Goal: Task Accomplishment & Management: Use online tool/utility

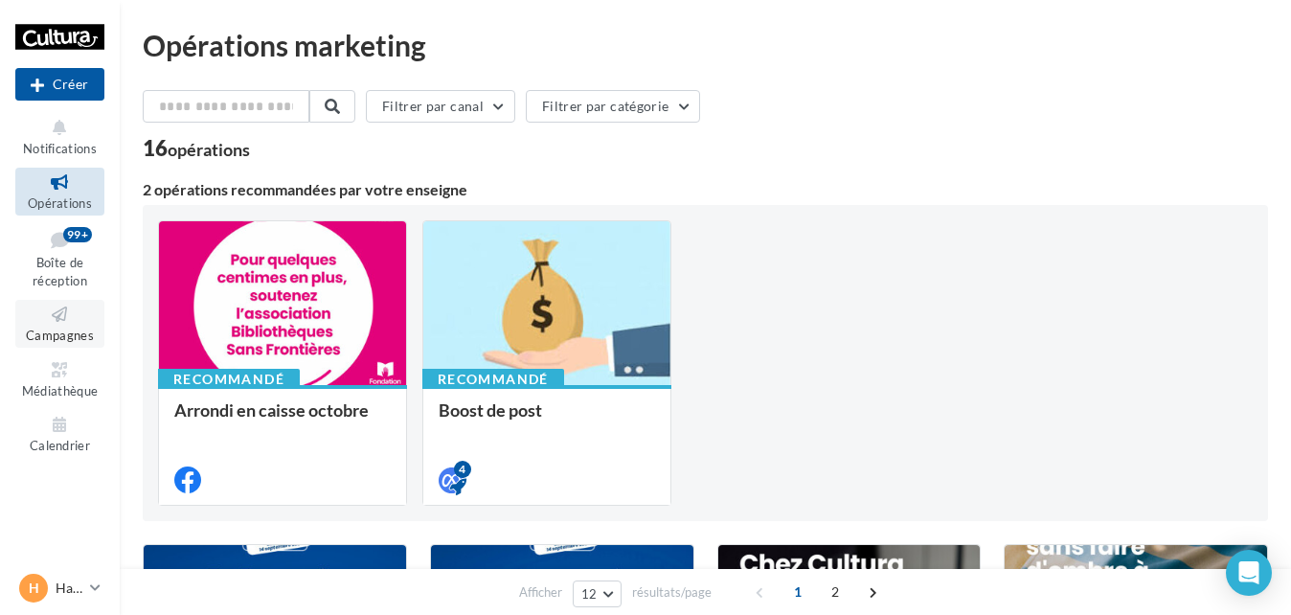
drag, startPoint x: 0, startPoint y: 0, endPoint x: 65, endPoint y: 320, distance: 326.5
click at [65, 320] on icon at bounding box center [60, 315] width 78 height 22
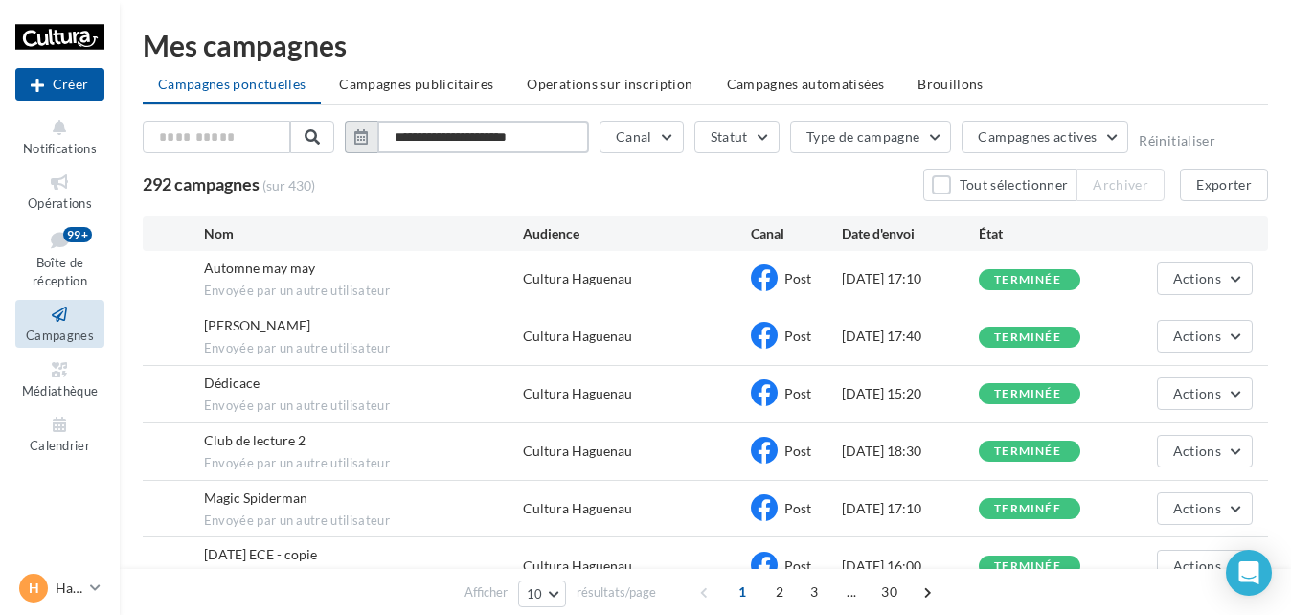
click at [524, 123] on input "**********" at bounding box center [483, 137] width 212 height 33
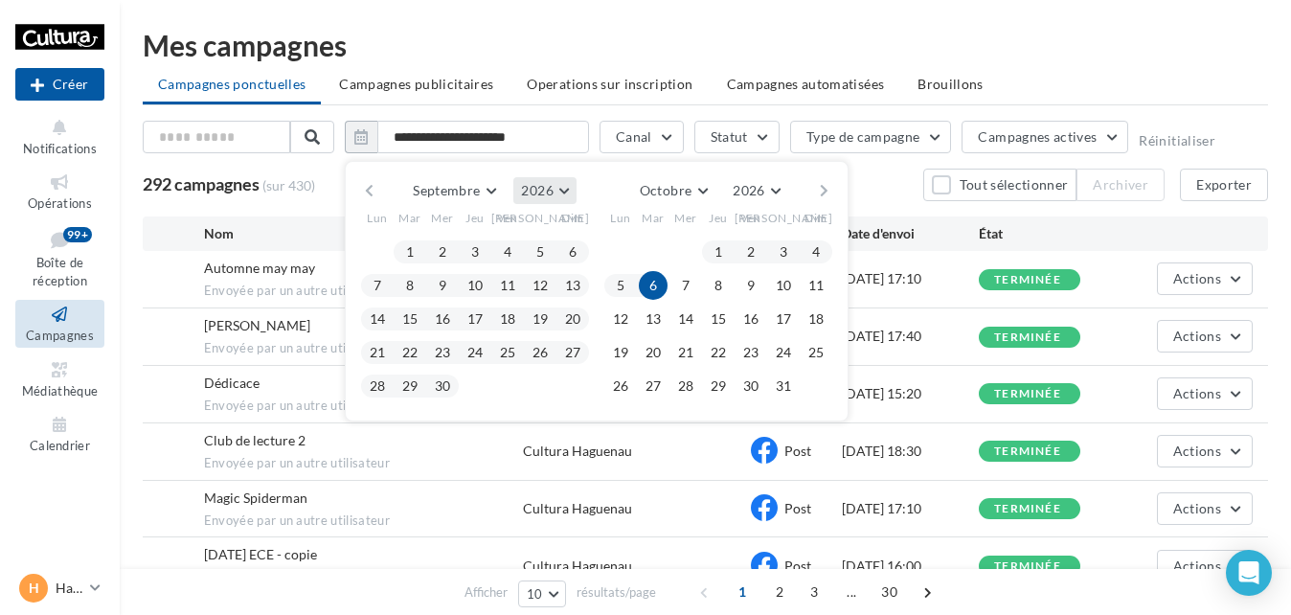
click at [558, 187] on button "2026" at bounding box center [544, 190] width 62 height 27
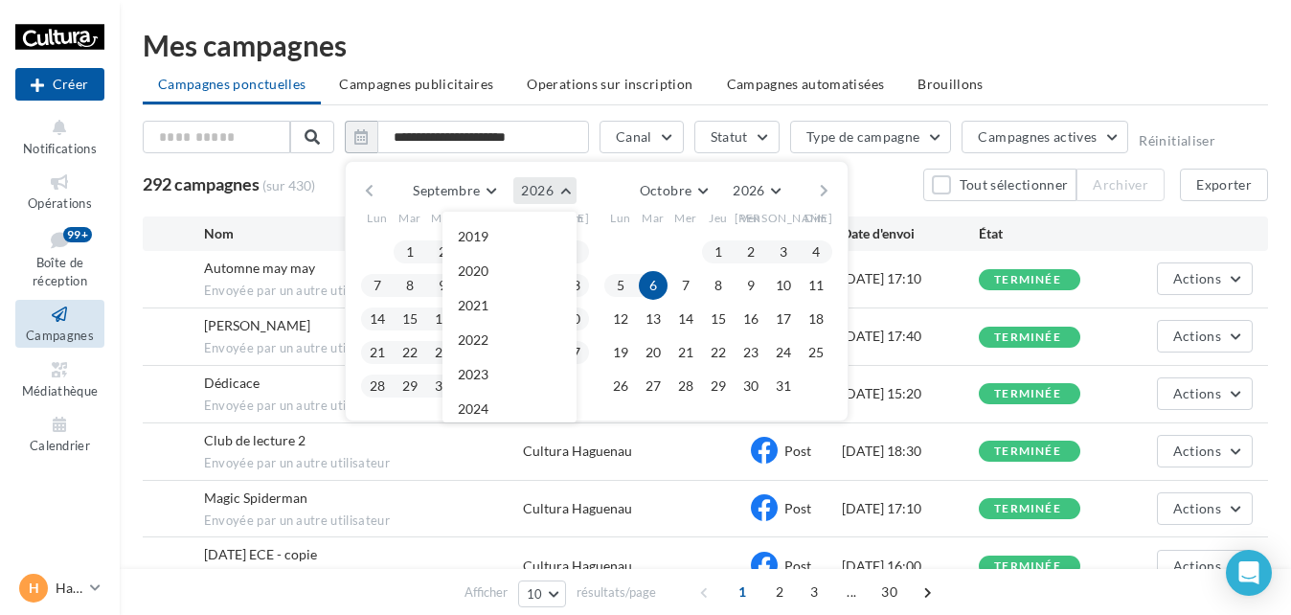
scroll to position [207, 0]
click at [505, 239] on button "2025" at bounding box center [509, 236] width 134 height 34
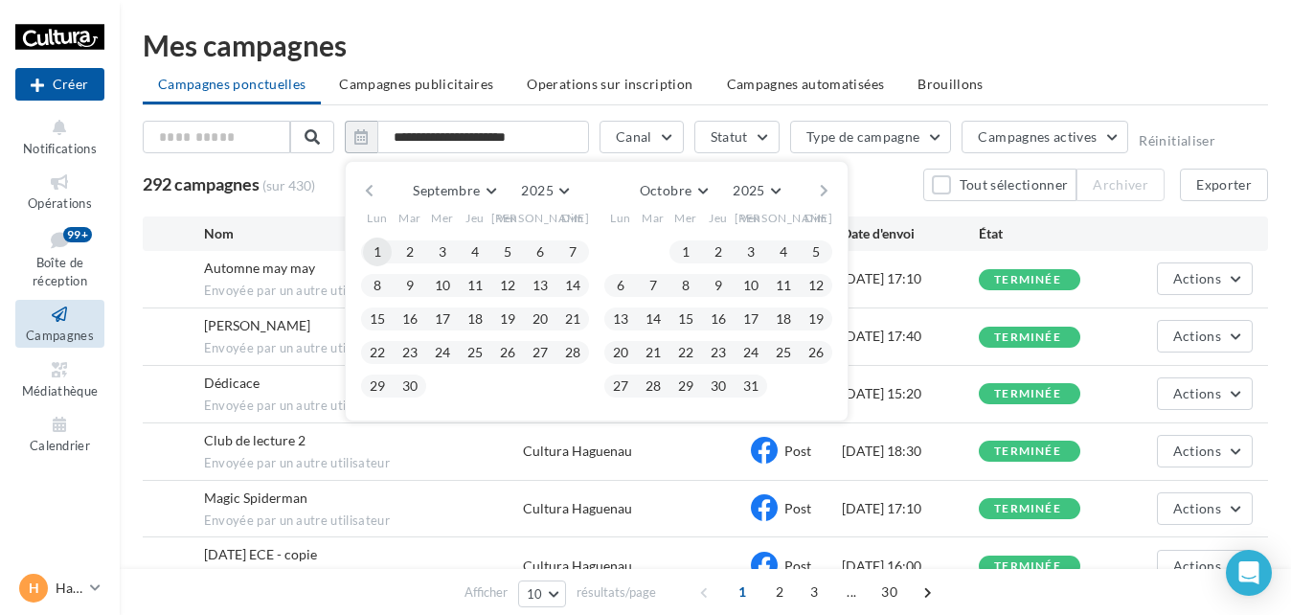
click at [376, 248] on button "1" at bounding box center [377, 252] width 29 height 29
click at [408, 387] on button "30" at bounding box center [410, 386] width 29 height 29
type input "**********"
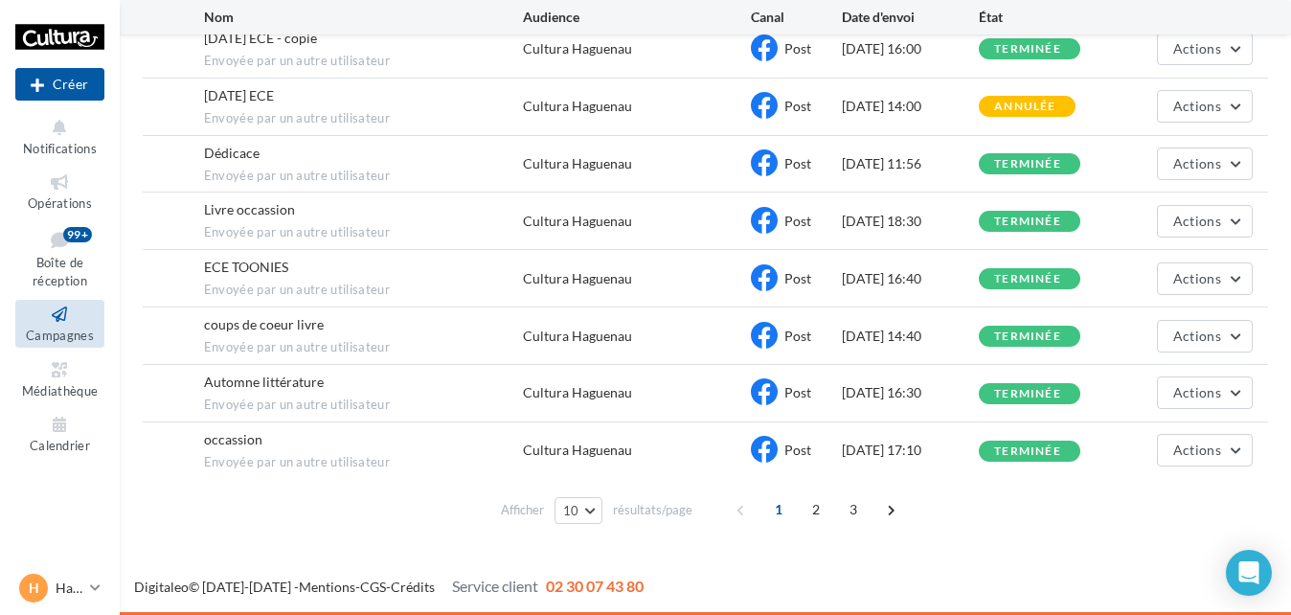
scroll to position [0, 0]
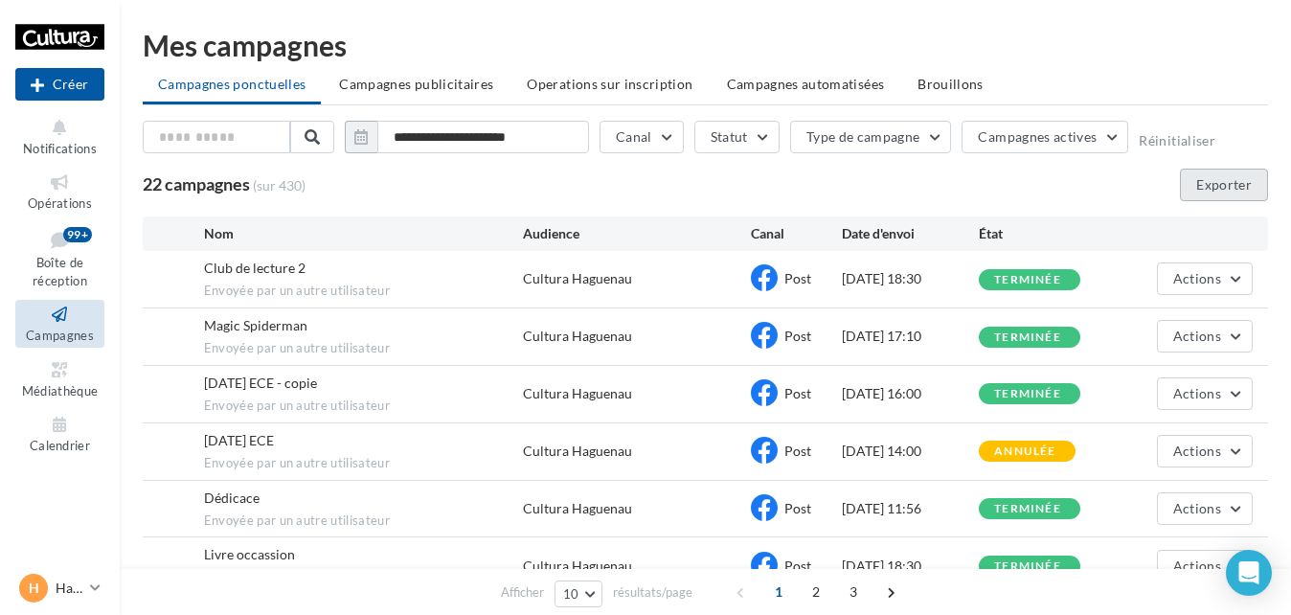
click at [1197, 193] on button "Exporter" at bounding box center [1224, 185] width 88 height 33
